Goal: Information Seeking & Learning: Learn about a topic

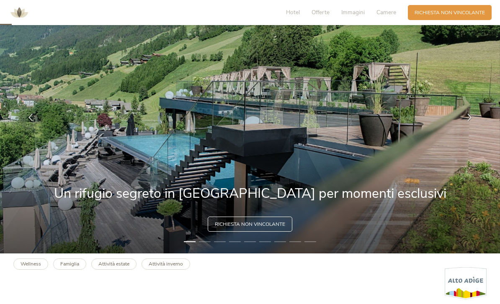
scroll to position [48, 0]
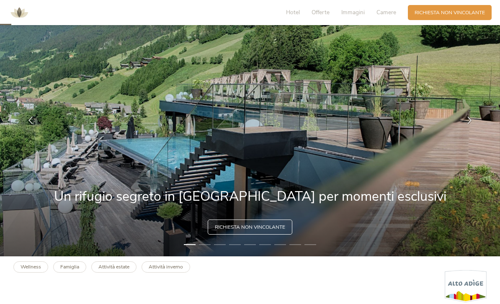
click at [390, 12] on span "Camere" at bounding box center [386, 12] width 20 height 8
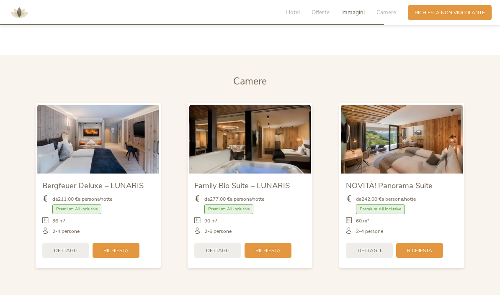
scroll to position [1608, 0]
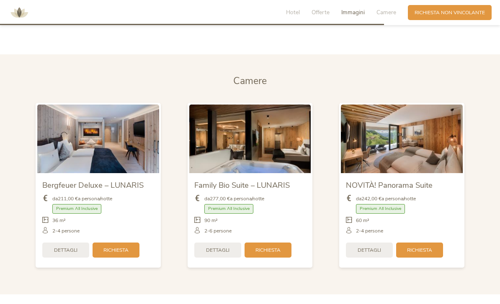
click at [416, 162] on img at bounding box center [402, 139] width 122 height 68
click at [373, 254] on span "Dettagli" at bounding box center [369, 250] width 23 height 7
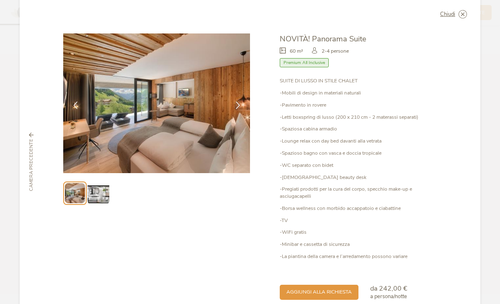
scroll to position [13, 0]
click at [102, 192] on img at bounding box center [97, 193] width 21 height 21
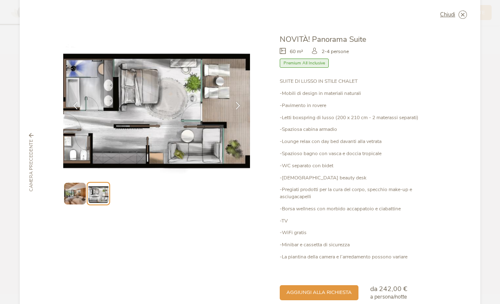
click at [0, 0] on icon at bounding box center [0, 0] width 0 height 0
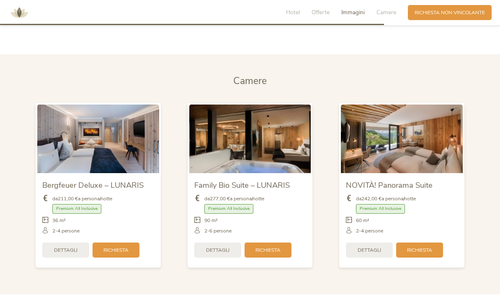
click at [267, 157] on img at bounding box center [250, 139] width 122 height 68
click at [221, 254] on span "Dettagli" at bounding box center [217, 250] width 23 height 7
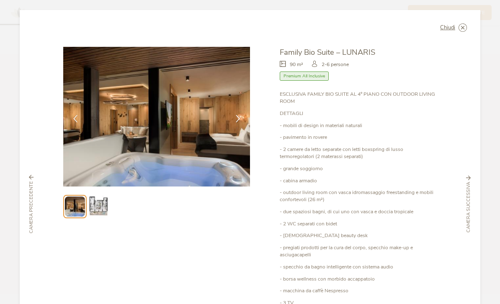
click at [102, 209] on img at bounding box center [97, 206] width 21 height 21
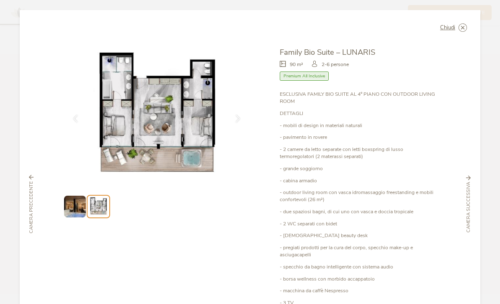
click at [455, 30] on div "Chiudi" at bounding box center [453, 27] width 27 height 8
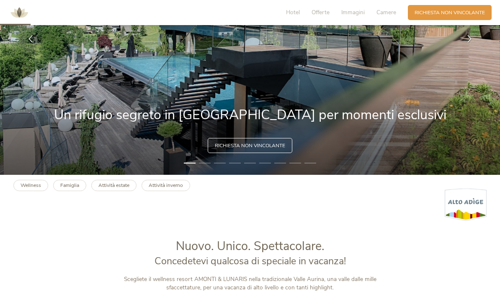
click at [323, 13] on span "Offerte" at bounding box center [320, 12] width 18 height 8
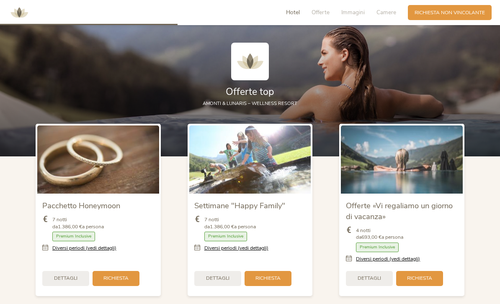
scroll to position [768, 0]
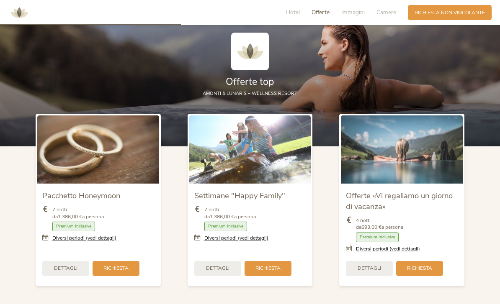
click at [292, 13] on span "Hotel" at bounding box center [293, 12] width 14 height 8
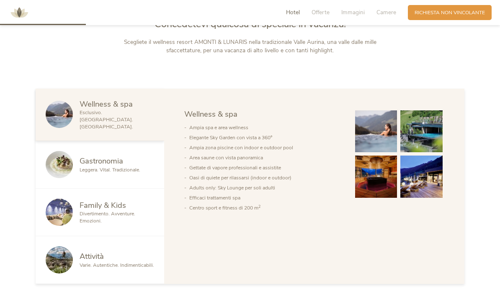
scroll to position [361, 0]
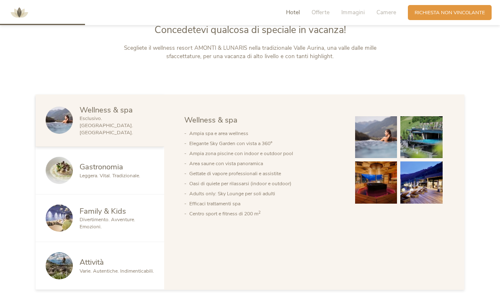
click at [88, 216] on span "Family & Kids" at bounding box center [103, 211] width 46 height 10
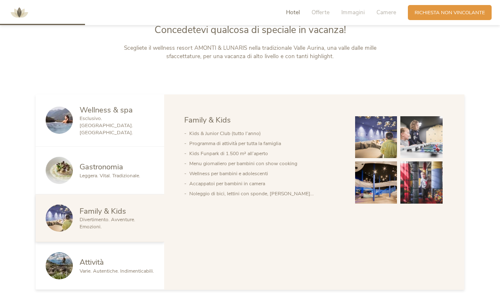
click at [368, 159] on img at bounding box center [376, 137] width 42 height 42
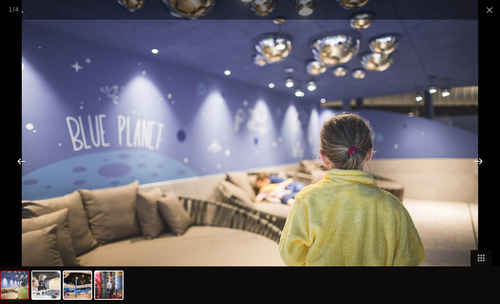
click at [483, 163] on div at bounding box center [479, 161] width 26 height 26
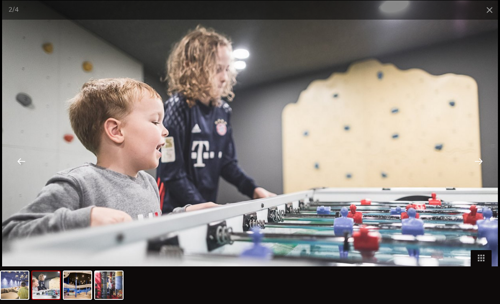
click at [484, 162] on div at bounding box center [479, 161] width 26 height 26
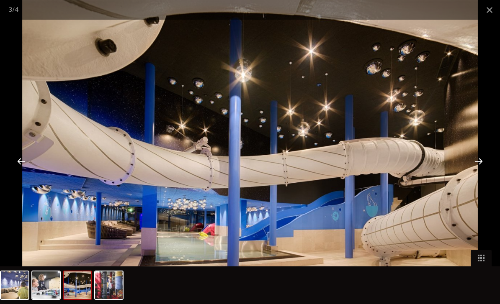
click at [476, 167] on div at bounding box center [479, 161] width 26 height 26
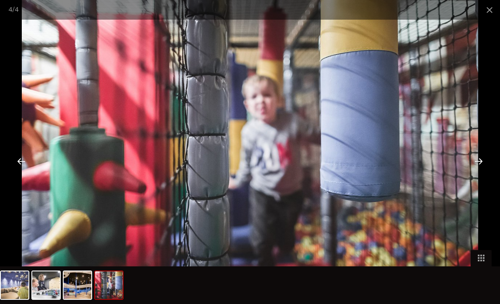
click at [476, 164] on div at bounding box center [479, 161] width 26 height 26
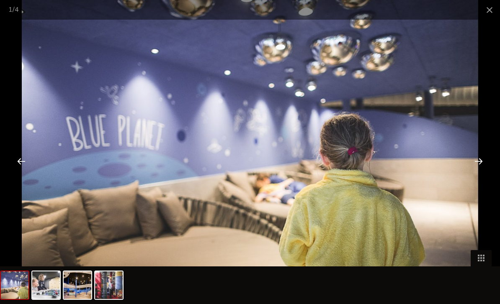
click at [487, 10] on span at bounding box center [489, 10] width 21 height 20
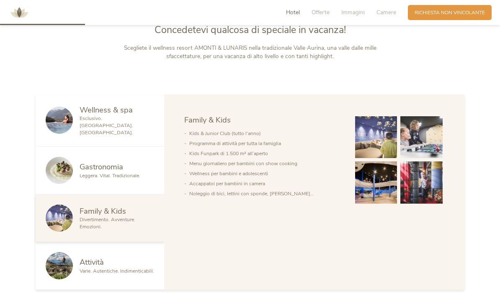
click at [116, 179] on span "Leggera. Vital. Tradizionale." at bounding box center [110, 175] width 61 height 7
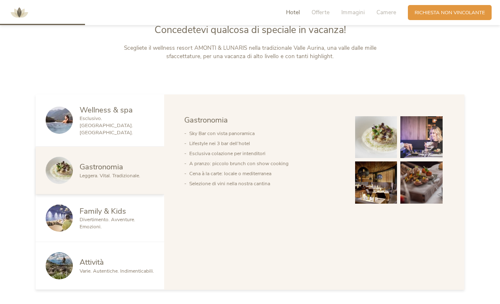
click at [123, 136] on span "Esclusivo. [GEOGRAPHIC_DATA]. [GEOGRAPHIC_DATA]." at bounding box center [107, 125] width 54 height 21
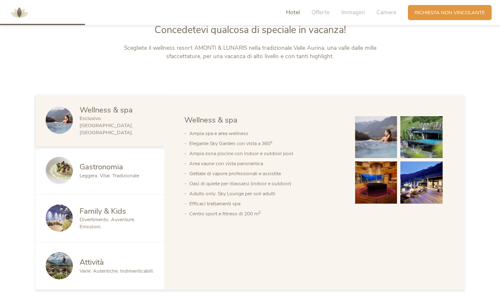
click at [357, 12] on span "Immagini" at bounding box center [352, 12] width 23 height 8
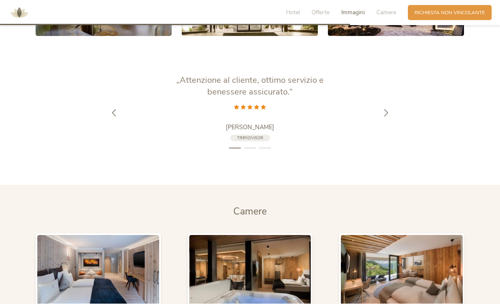
scroll to position [1484, 0]
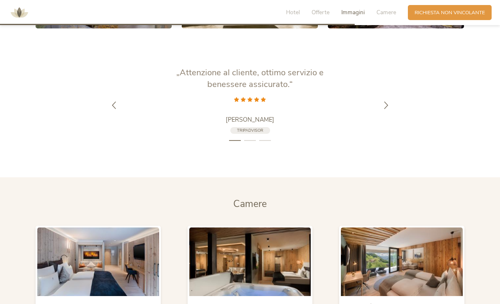
click at [384, 109] on icon at bounding box center [386, 105] width 8 height 8
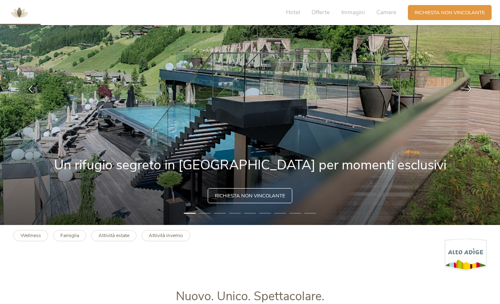
scroll to position [0, 0]
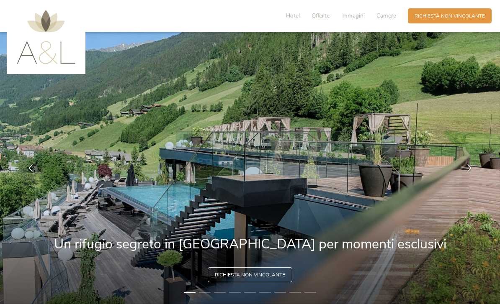
click at [46, 52] on img at bounding box center [46, 37] width 59 height 54
click at [343, 171] on img at bounding box center [250, 168] width 500 height 273
click at [288, 18] on span "Hotel" at bounding box center [293, 16] width 14 height 8
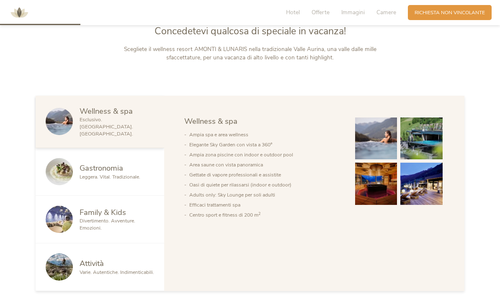
scroll to position [361, 0]
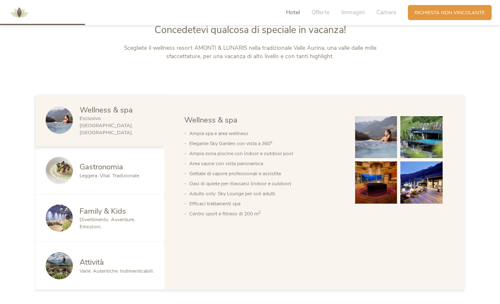
click at [321, 13] on span "Offerte" at bounding box center [320, 12] width 18 height 8
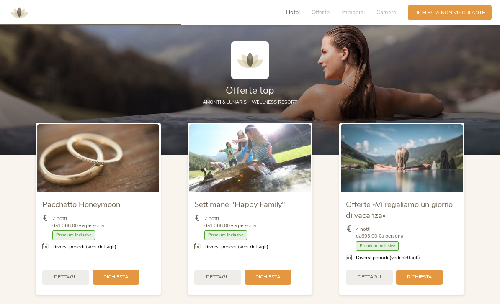
scroll to position [768, 0]
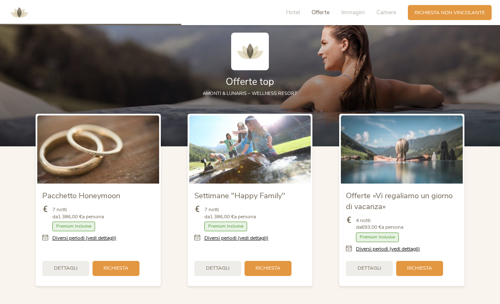
click at [351, 15] on span "Immagini" at bounding box center [352, 12] width 23 height 8
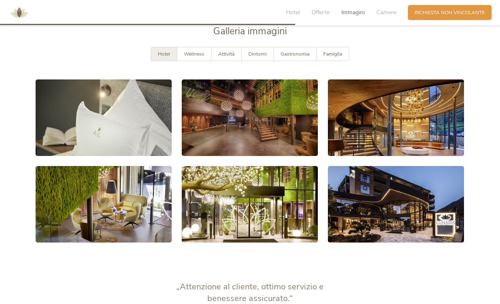
scroll to position [1280, 0]
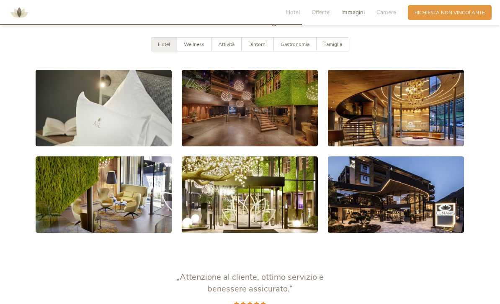
click at [195, 48] on span "Wellness" at bounding box center [194, 44] width 21 height 7
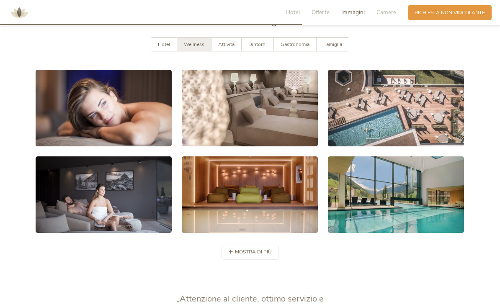
click at [228, 48] on span "Attività" at bounding box center [226, 44] width 16 height 7
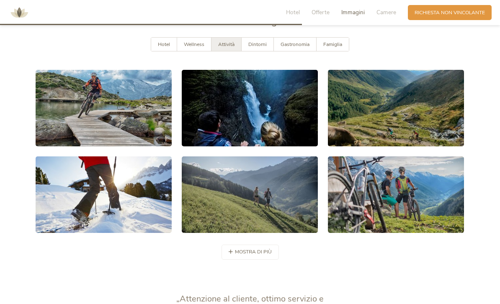
click at [254, 48] on span "Dintorni" at bounding box center [257, 44] width 18 height 7
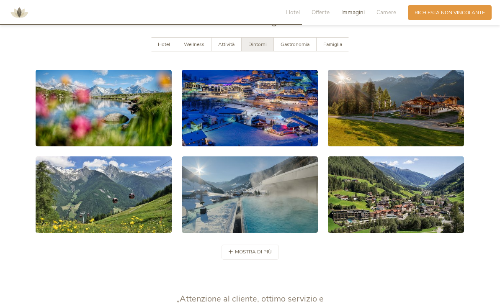
click at [300, 48] on span "Gastronomia" at bounding box center [294, 44] width 29 height 7
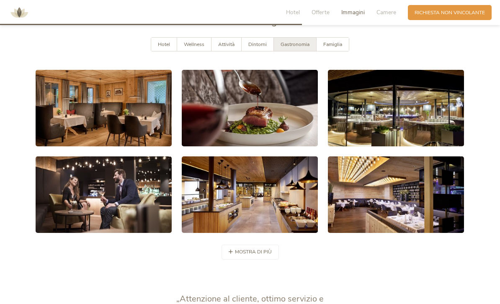
click at [60, 115] on link at bounding box center [104, 108] width 136 height 77
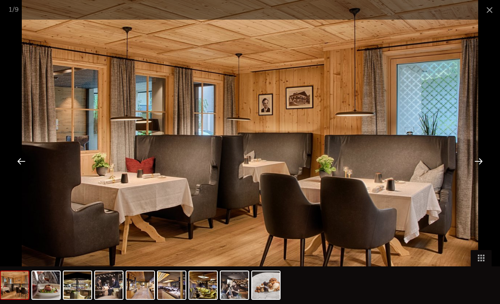
click at [478, 163] on div at bounding box center [479, 161] width 26 height 26
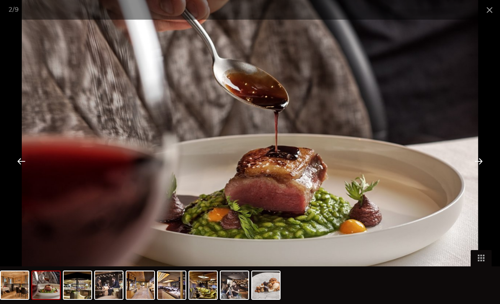
click at [477, 164] on div at bounding box center [479, 161] width 26 height 26
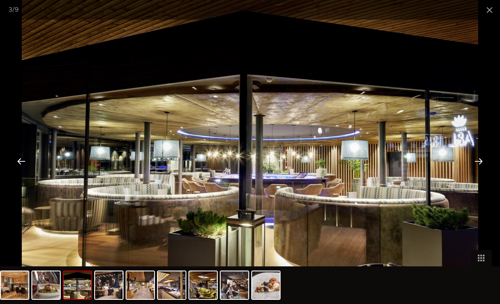
click at [481, 163] on div at bounding box center [479, 161] width 26 height 26
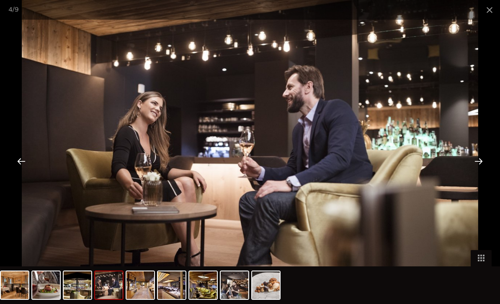
click at [480, 158] on div at bounding box center [479, 161] width 26 height 26
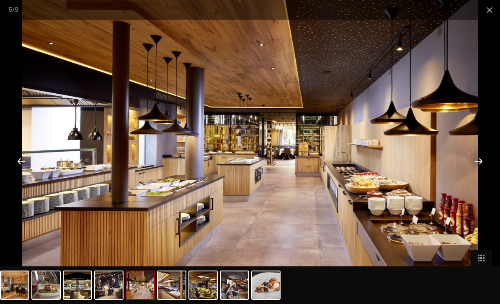
click at [478, 167] on div at bounding box center [479, 161] width 26 height 26
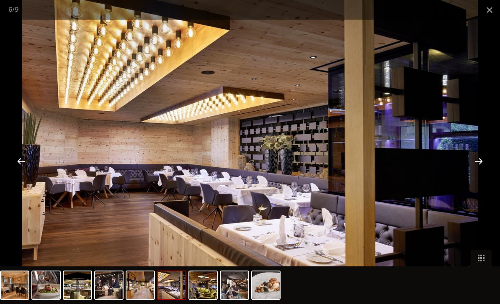
click at [477, 162] on div at bounding box center [479, 161] width 26 height 26
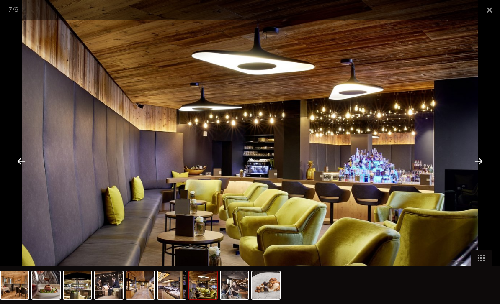
click at [478, 164] on div at bounding box center [479, 161] width 26 height 26
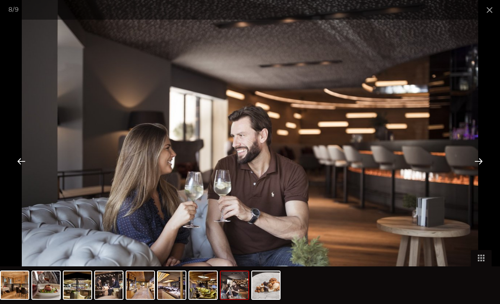
click at [480, 163] on div at bounding box center [479, 161] width 26 height 26
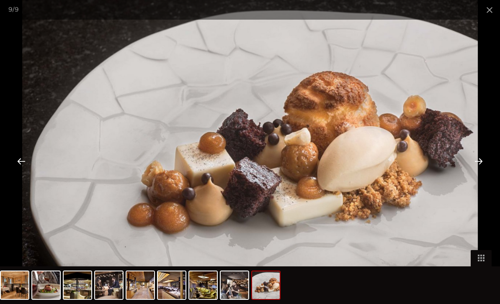
click at [474, 167] on div at bounding box center [479, 161] width 26 height 26
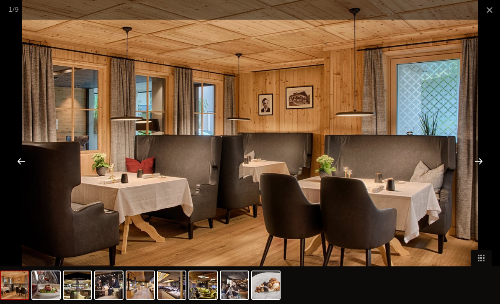
click at [476, 164] on div at bounding box center [479, 161] width 26 height 26
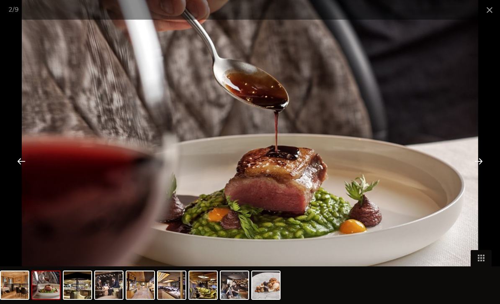
click at [487, 15] on span at bounding box center [489, 10] width 21 height 20
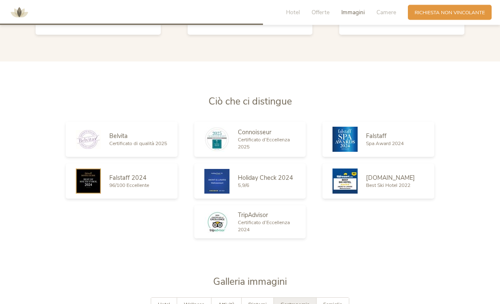
scroll to position [960, 0]
